Goal: Check status

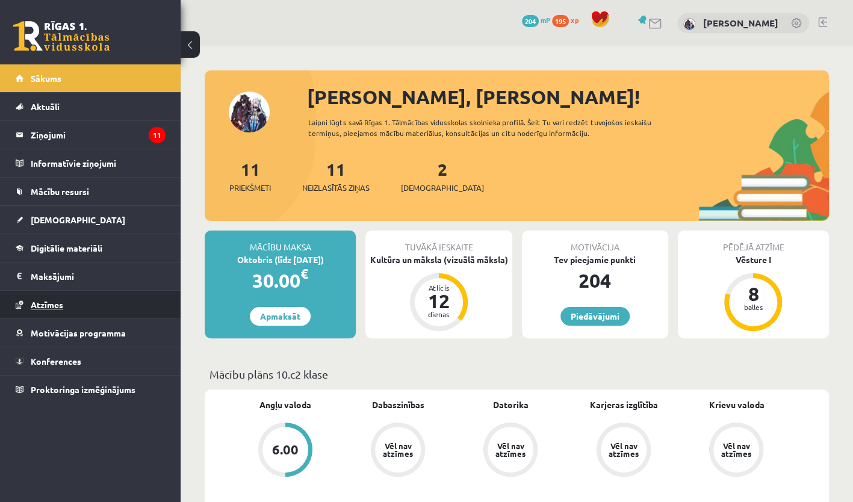
click at [104, 299] on link "Atzīmes" at bounding box center [91, 305] width 150 height 28
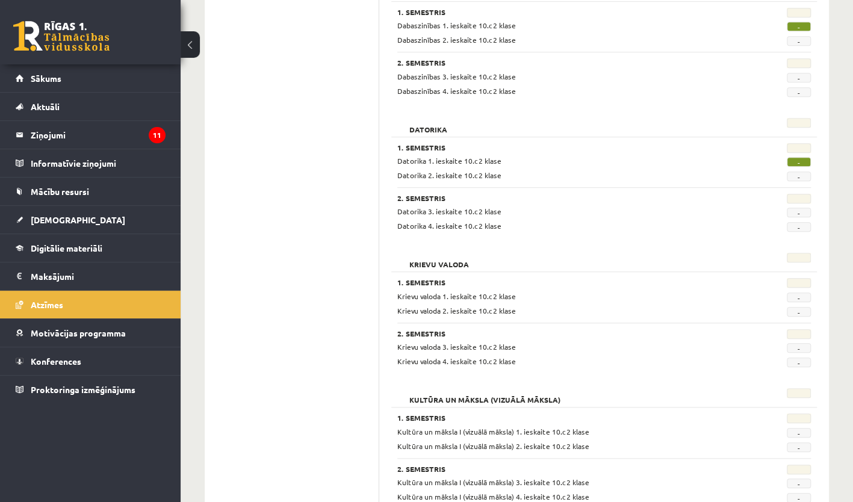
scroll to position [358, 0]
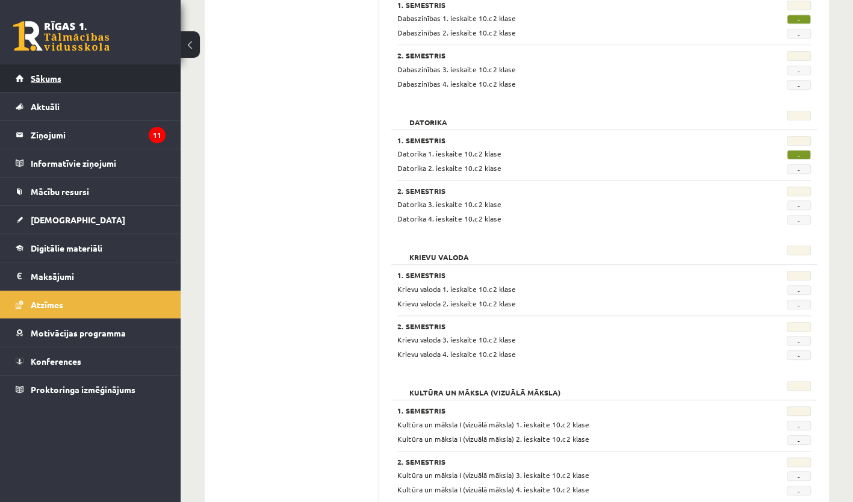
click at [64, 76] on link "Sākums" at bounding box center [91, 78] width 150 height 28
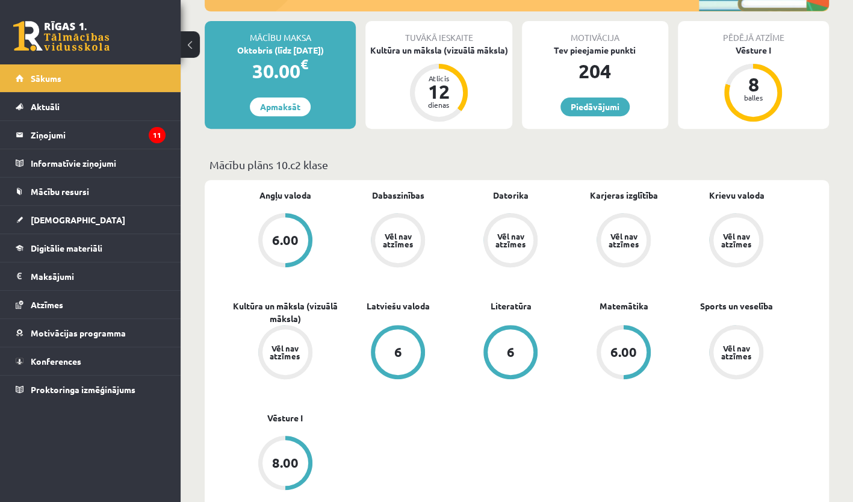
scroll to position [211, 0]
